Goal: Task Accomplishment & Management: Manage account settings

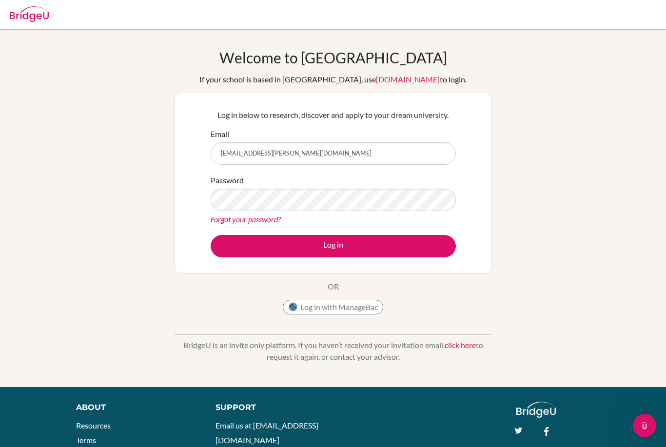
type input "DS003524@dwight.ae"
click at [333, 246] on button "Log in" at bounding box center [333, 246] width 245 height 22
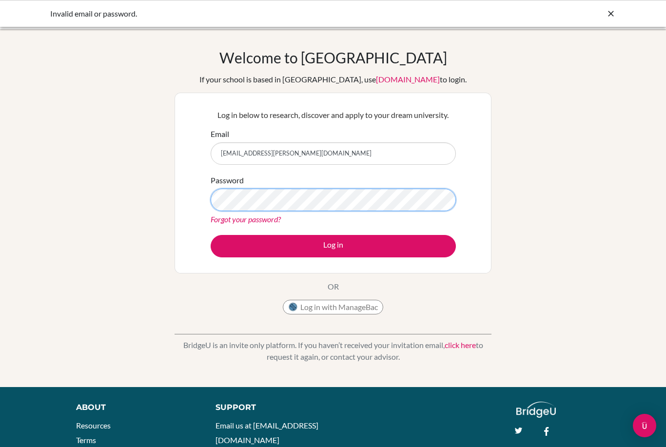
click at [333, 246] on button "Log in" at bounding box center [333, 246] width 245 height 22
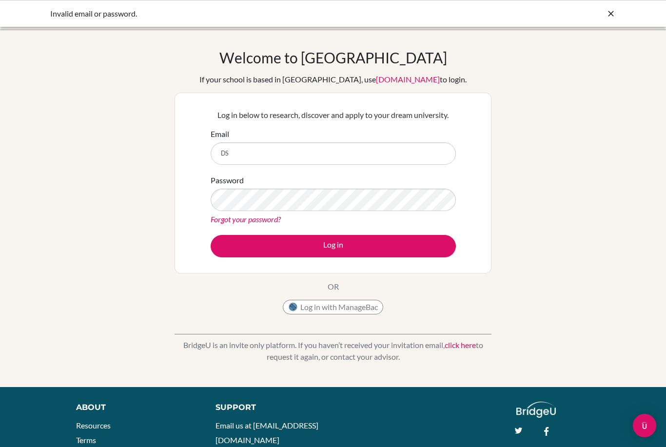
type input "D"
type input "stanislava@6789"
click at [333, 246] on button "Log in" at bounding box center [333, 246] width 245 height 22
click at [322, 308] on button "Log in with ManageBac" at bounding box center [333, 307] width 100 height 15
click at [612, 16] on icon at bounding box center [611, 14] width 10 height 10
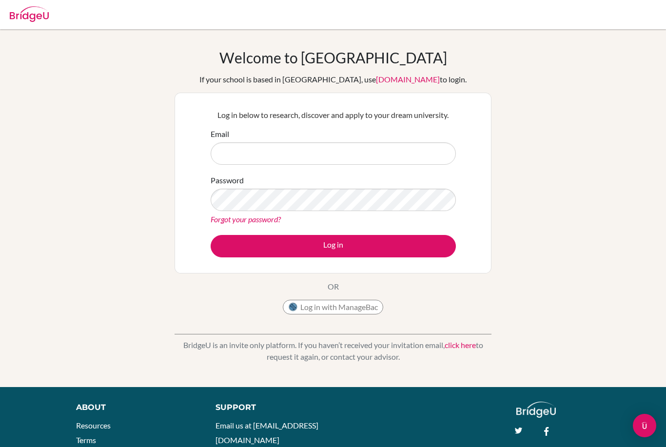
click at [335, 311] on button "Log in with ManageBac" at bounding box center [333, 307] width 100 height 15
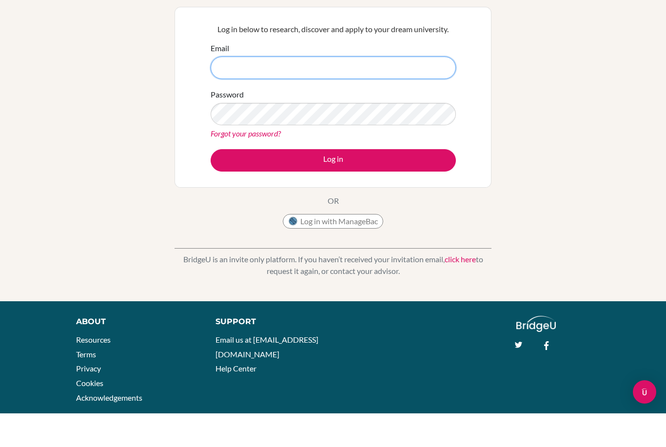
scroll to position [52, 0]
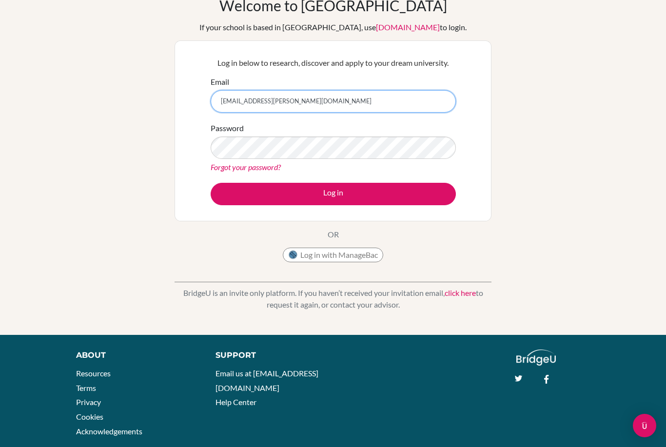
type input "[EMAIL_ADDRESS][PERSON_NAME][DOMAIN_NAME]"
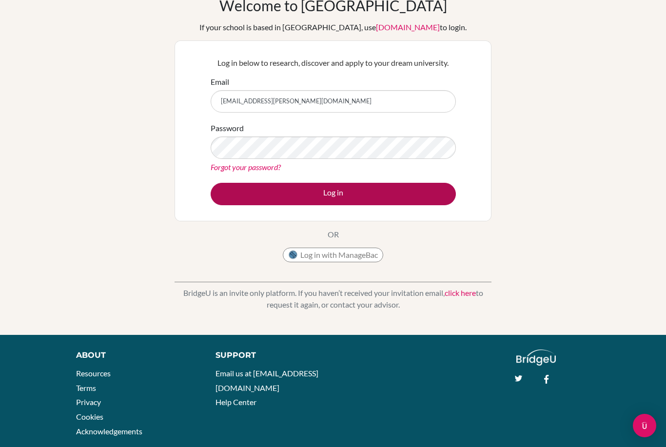
click at [304, 198] on button "Log in" at bounding box center [333, 194] width 245 height 22
